Goal: Task Accomplishment & Management: Complete application form

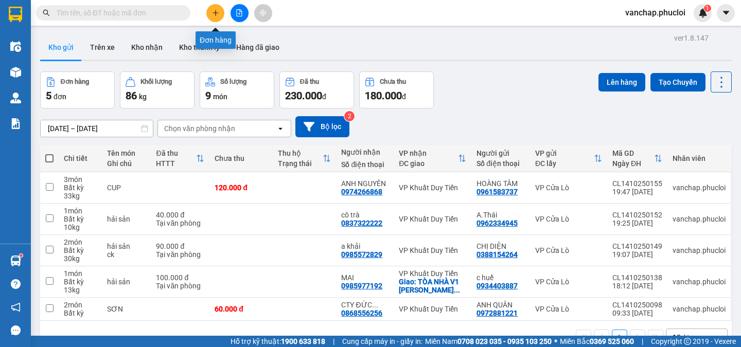
click at [220, 10] on button at bounding box center [215, 13] width 18 height 18
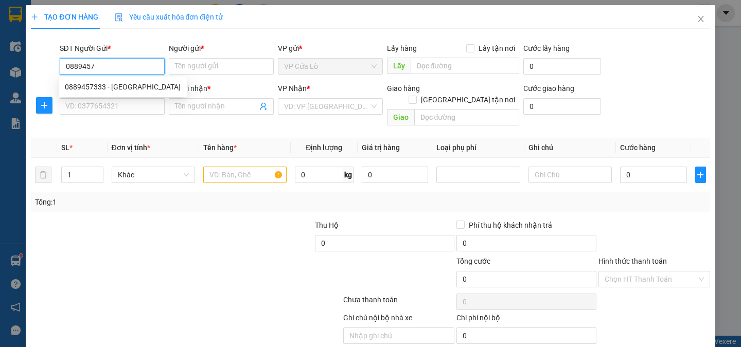
click at [113, 85] on div "0889457333 - [GEOGRAPHIC_DATA]" at bounding box center [123, 86] width 116 height 11
type input "0889457333"
type input "ANH TRUNG"
type input "0889457333"
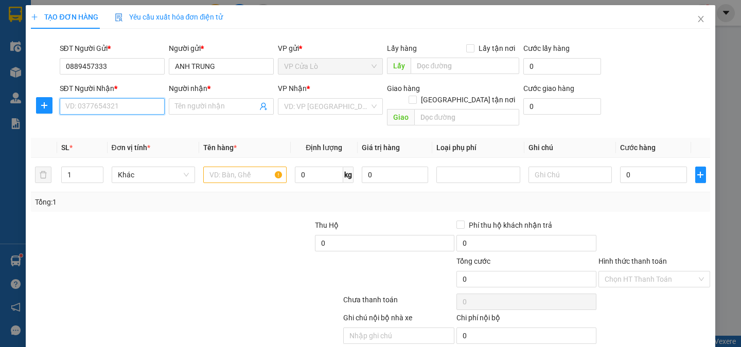
click at [131, 102] on input "SĐT Người Nhận *" at bounding box center [112, 106] width 105 height 16
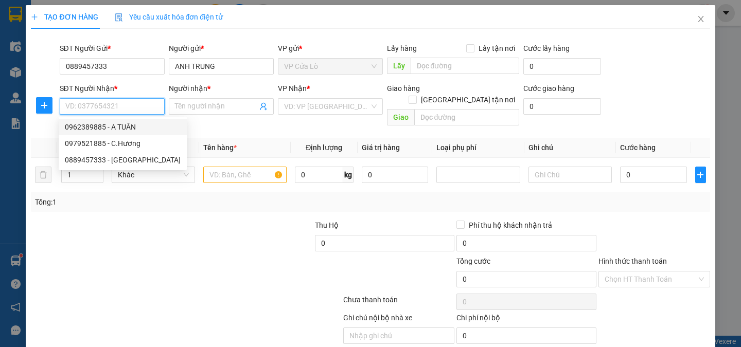
click at [135, 123] on div "0962389885 - A TUÂN" at bounding box center [123, 126] width 116 height 11
type input "0962389885"
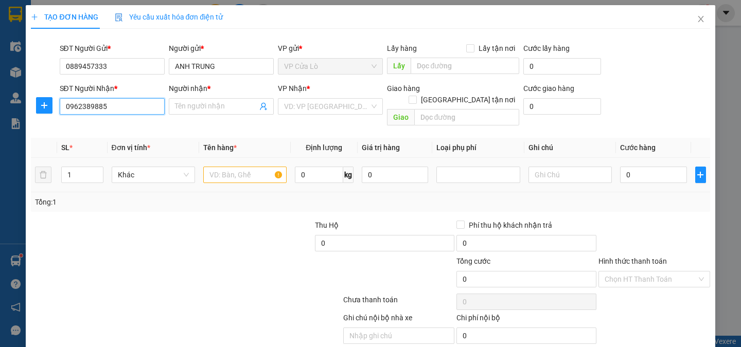
type input "A TUÂN"
drag, startPoint x: 232, startPoint y: 159, endPoint x: 240, endPoint y: 158, distance: 7.7
click at [232, 167] on input "text" at bounding box center [244, 175] width 83 height 16
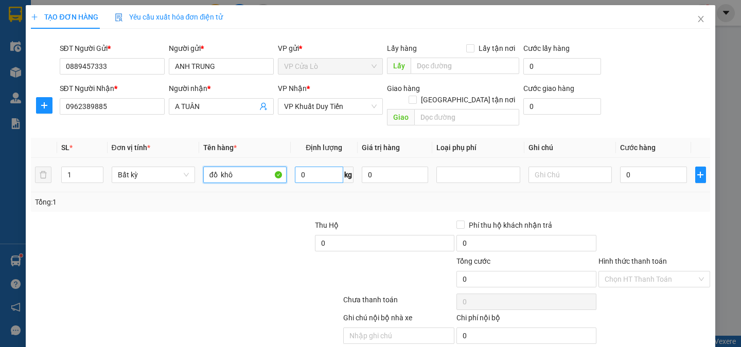
type input "đồ khô"
click at [312, 167] on input "0" at bounding box center [319, 175] width 48 height 16
type input "18"
click at [274, 202] on div "Transit Pickup Surcharge Ids Transit Deliver Surcharge Ids Transit Deliver Surc…" at bounding box center [370, 202] width 678 height 331
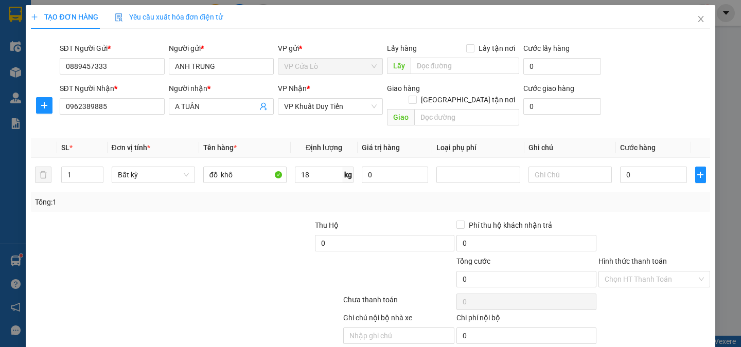
type input "50.000"
click at [274, 202] on div "Transit Pickup Surcharge Ids Transit Deliver Surcharge Ids Transit Deliver Surc…" at bounding box center [370, 202] width 678 height 331
drag, startPoint x: 274, startPoint y: 202, endPoint x: 349, endPoint y: 188, distance: 76.0
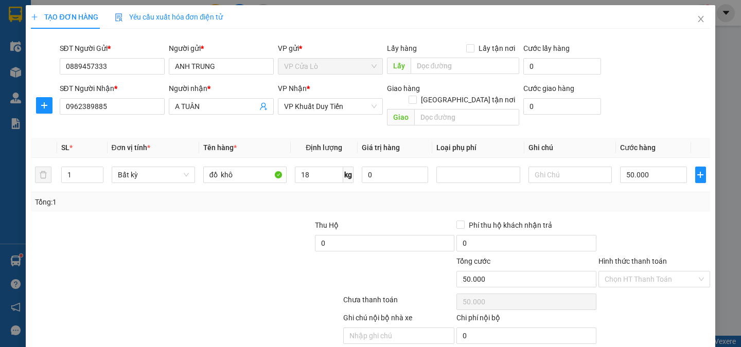
click at [275, 202] on div "Transit Pickup Surcharge Ids Transit Deliver Surcharge Ids Transit Deliver Surc…" at bounding box center [370, 202] width 678 height 331
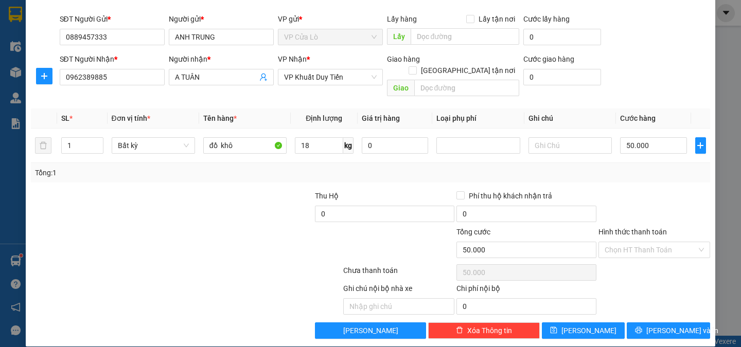
scroll to position [29, 0]
click at [656, 325] on span "[PERSON_NAME] và In" at bounding box center [682, 330] width 72 height 11
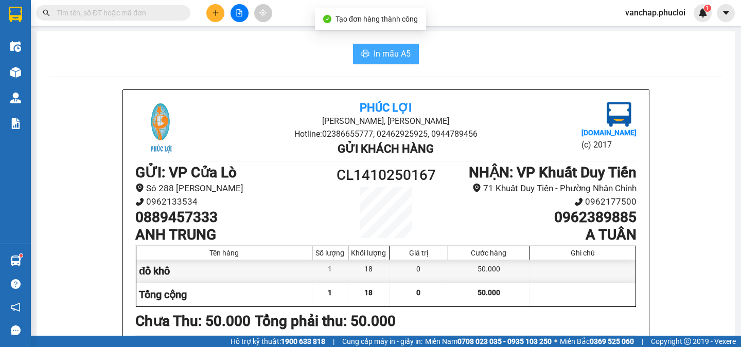
drag, startPoint x: 381, startPoint y: 58, endPoint x: 472, endPoint y: 81, distance: 93.6
click at [381, 57] on span "In mẫu A5" at bounding box center [391, 53] width 37 height 13
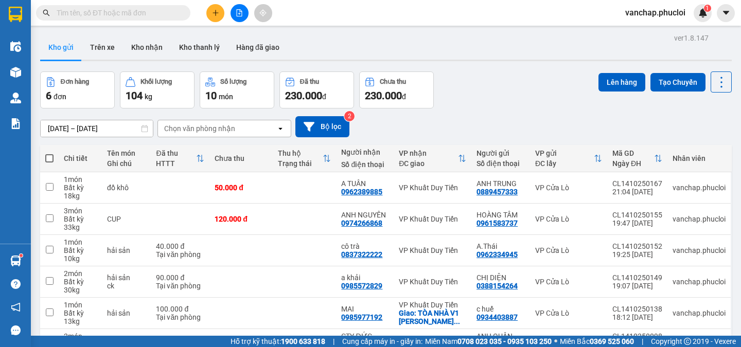
click at [48, 157] on span at bounding box center [49, 158] width 8 height 8
click at [49, 153] on input "checkbox" at bounding box center [49, 153] width 0 height 0
checkbox input "true"
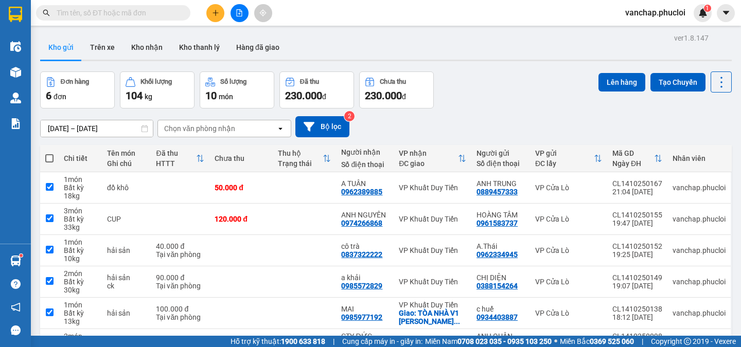
checkbox input "true"
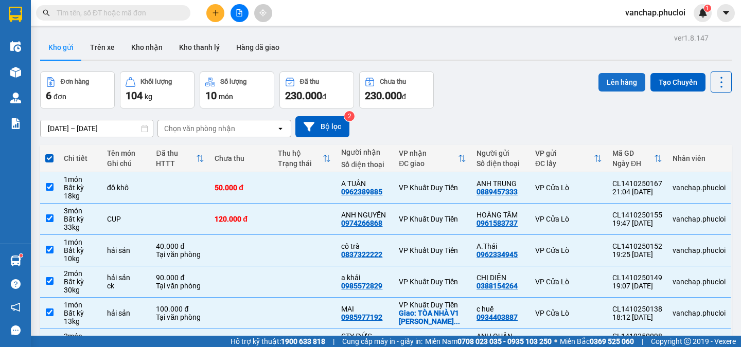
click at [620, 82] on button "Lên hàng" at bounding box center [621, 82] width 47 height 19
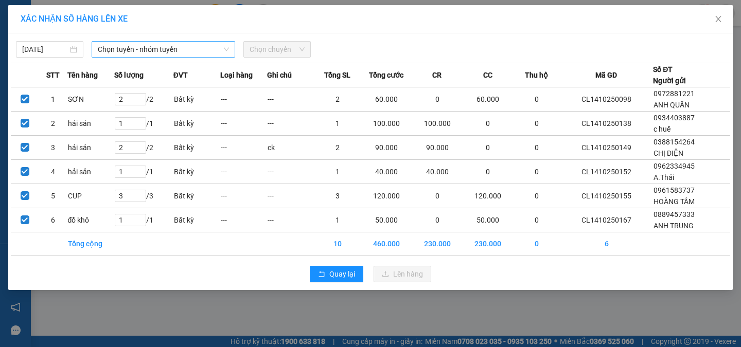
click at [201, 55] on span "Chọn tuyến - nhóm tuyến" at bounding box center [163, 49] width 131 height 15
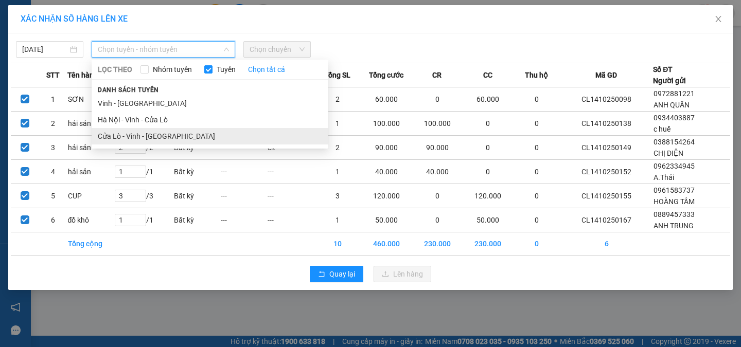
click at [202, 135] on li "Cửa Lò - Vinh - [GEOGRAPHIC_DATA]" at bounding box center [210, 136] width 237 height 16
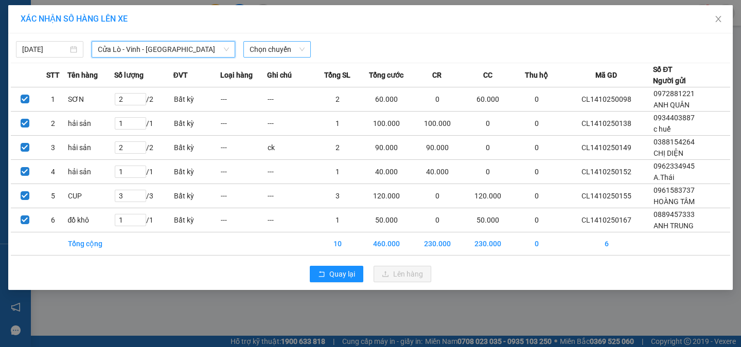
click at [276, 49] on span "Chọn chuyến" at bounding box center [276, 49] width 55 height 15
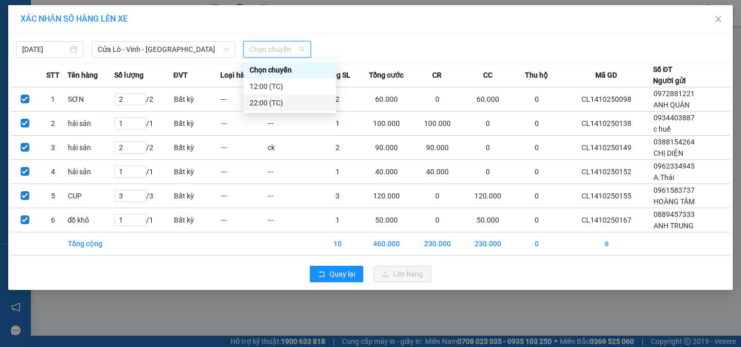
click at [310, 110] on div "22:00 (TC)" at bounding box center [289, 103] width 93 height 16
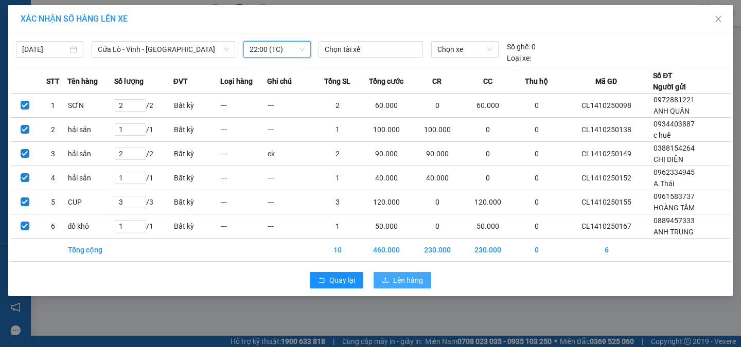
click at [405, 284] on span "Lên hàng" at bounding box center [408, 280] width 30 height 11
